Goal: Use online tool/utility: Use online tool/utility

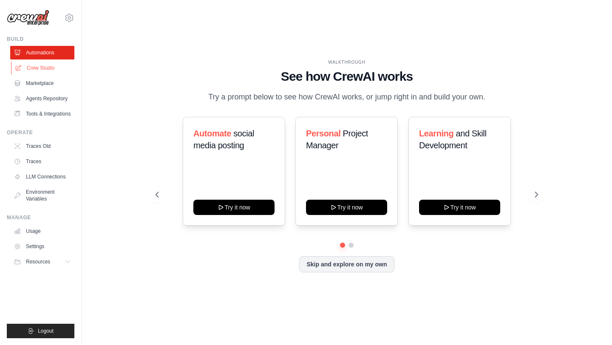
click at [31, 67] on link "Crew Studio" at bounding box center [43, 68] width 64 height 14
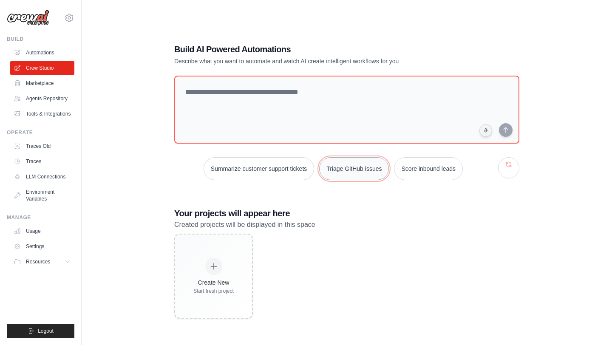
click at [363, 167] on button "Triage GitHub issues" at bounding box center [354, 168] width 70 height 23
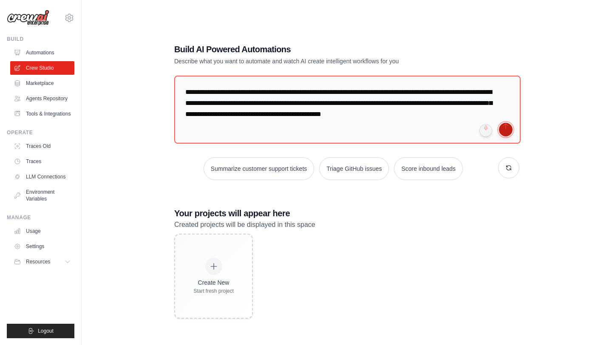
click at [505, 132] on button "submit" at bounding box center [506, 130] width 14 height 14
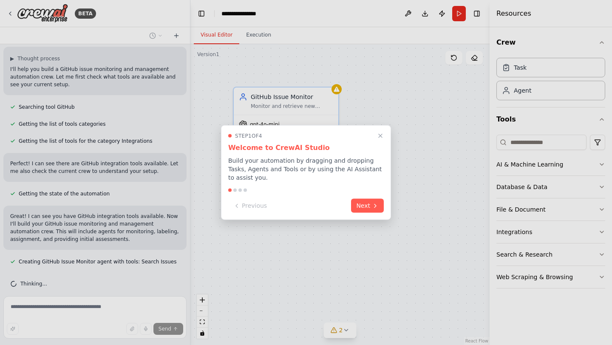
scroll to position [143, 0]
